Goal: Information Seeking & Learning: Learn about a topic

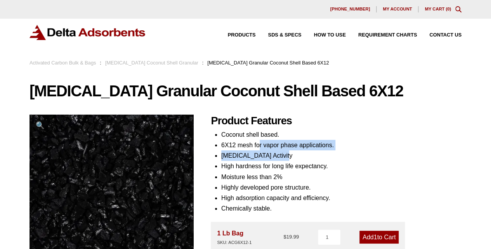
drag, startPoint x: 284, startPoint y: 152, endPoint x: 259, endPoint y: 146, distance: 25.7
click at [259, 146] on ul "Coconut shell based. 6X12 mesh for vapor phase applications. [MEDICAL_DATA] Act…" at bounding box center [341, 171] width 240 height 85
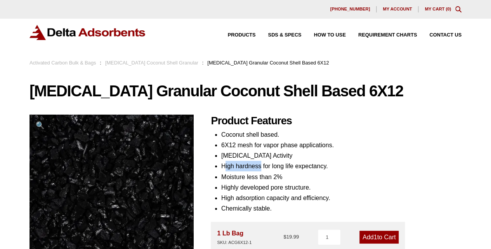
drag, startPoint x: 259, startPoint y: 146, endPoint x: 224, endPoint y: 165, distance: 40.1
click at [224, 165] on li "High hardness for long life expectancy." at bounding box center [341, 166] width 240 height 10
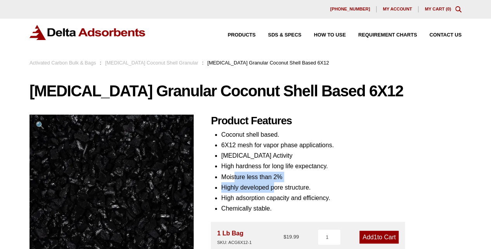
drag, startPoint x: 224, startPoint y: 165, endPoint x: 233, endPoint y: 172, distance: 12.1
click at [233, 172] on ul "Coconut shell based. 6X12 mesh for vapor phase applications. [MEDICAL_DATA] Act…" at bounding box center [341, 171] width 240 height 85
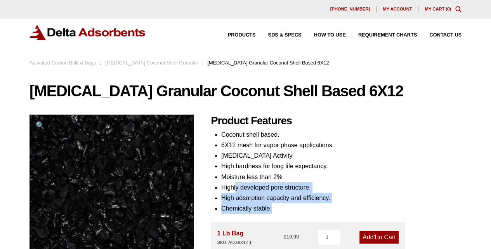
drag, startPoint x: 233, startPoint y: 172, endPoint x: 235, endPoint y: 186, distance: 13.3
click at [235, 186] on ul "Coconut shell based. 6X12 mesh for vapor phase applications. [MEDICAL_DATA] Act…" at bounding box center [341, 171] width 240 height 85
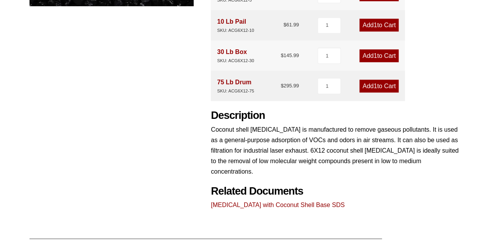
scroll to position [276, 0]
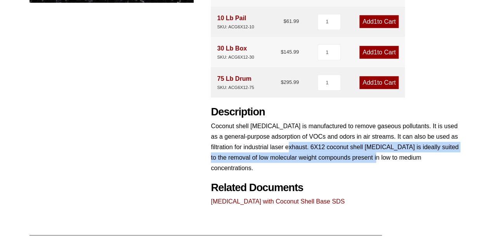
drag, startPoint x: 361, startPoint y: 155, endPoint x: 283, endPoint y: 145, distance: 79.2
click at [283, 145] on p "Coconut shell [MEDICAL_DATA] is manufactured to remove gaseous pollutants. It i…" at bounding box center [336, 147] width 251 height 53
drag, startPoint x: 382, startPoint y: 160, endPoint x: 323, endPoint y: 143, distance: 61.6
click at [323, 143] on p "Coconut shell [MEDICAL_DATA] is manufactured to remove gaseous pollutants. It i…" at bounding box center [336, 147] width 251 height 53
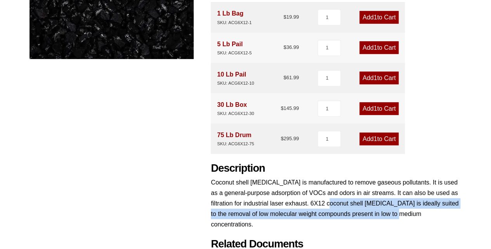
scroll to position [0, 0]
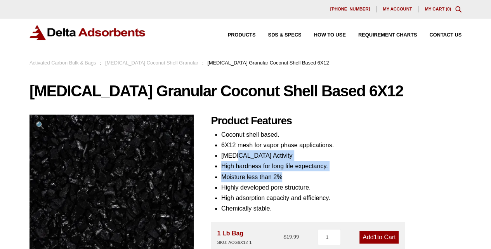
drag, startPoint x: 325, startPoint y: 172, endPoint x: 234, endPoint y: 149, distance: 94.2
click at [234, 149] on ul "Coconut shell based. 6X12 mesh for vapor phase applications. [MEDICAL_DATA] Act…" at bounding box center [341, 171] width 240 height 85
